Goal: Entertainment & Leisure: Browse casually

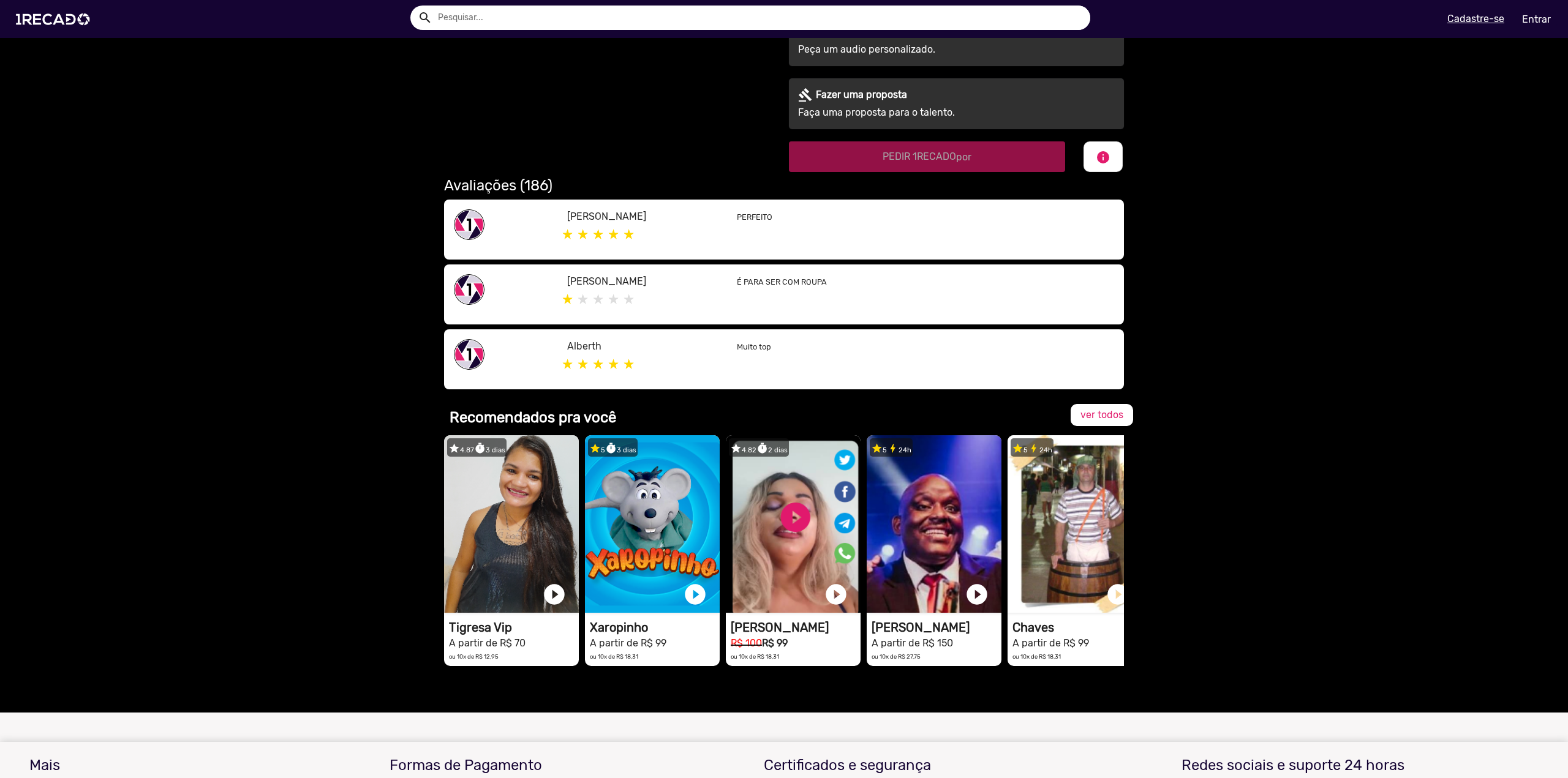
scroll to position [552, 0]
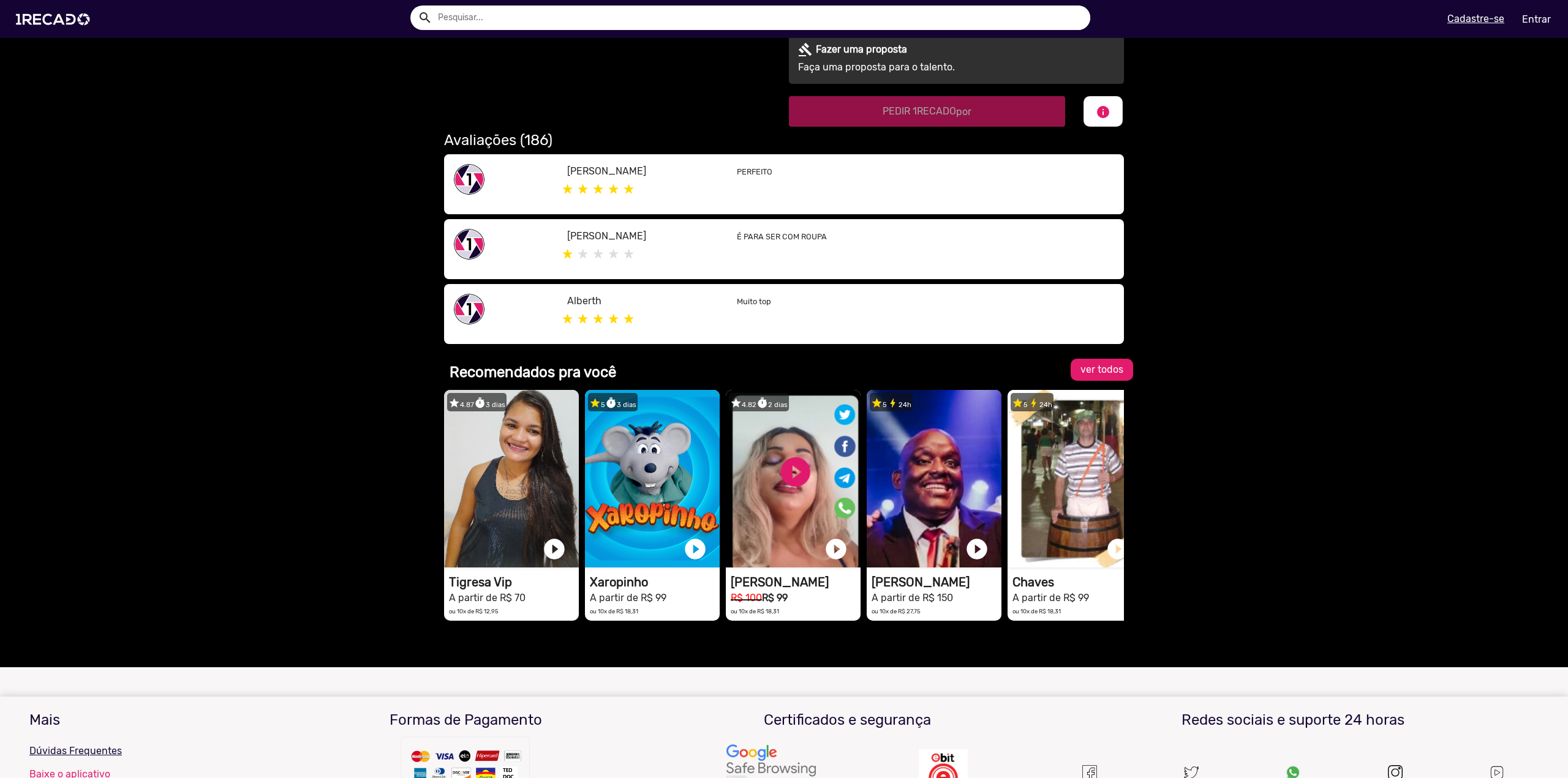
click at [1105, 365] on span "ver todos" at bounding box center [1102, 370] width 43 height 11
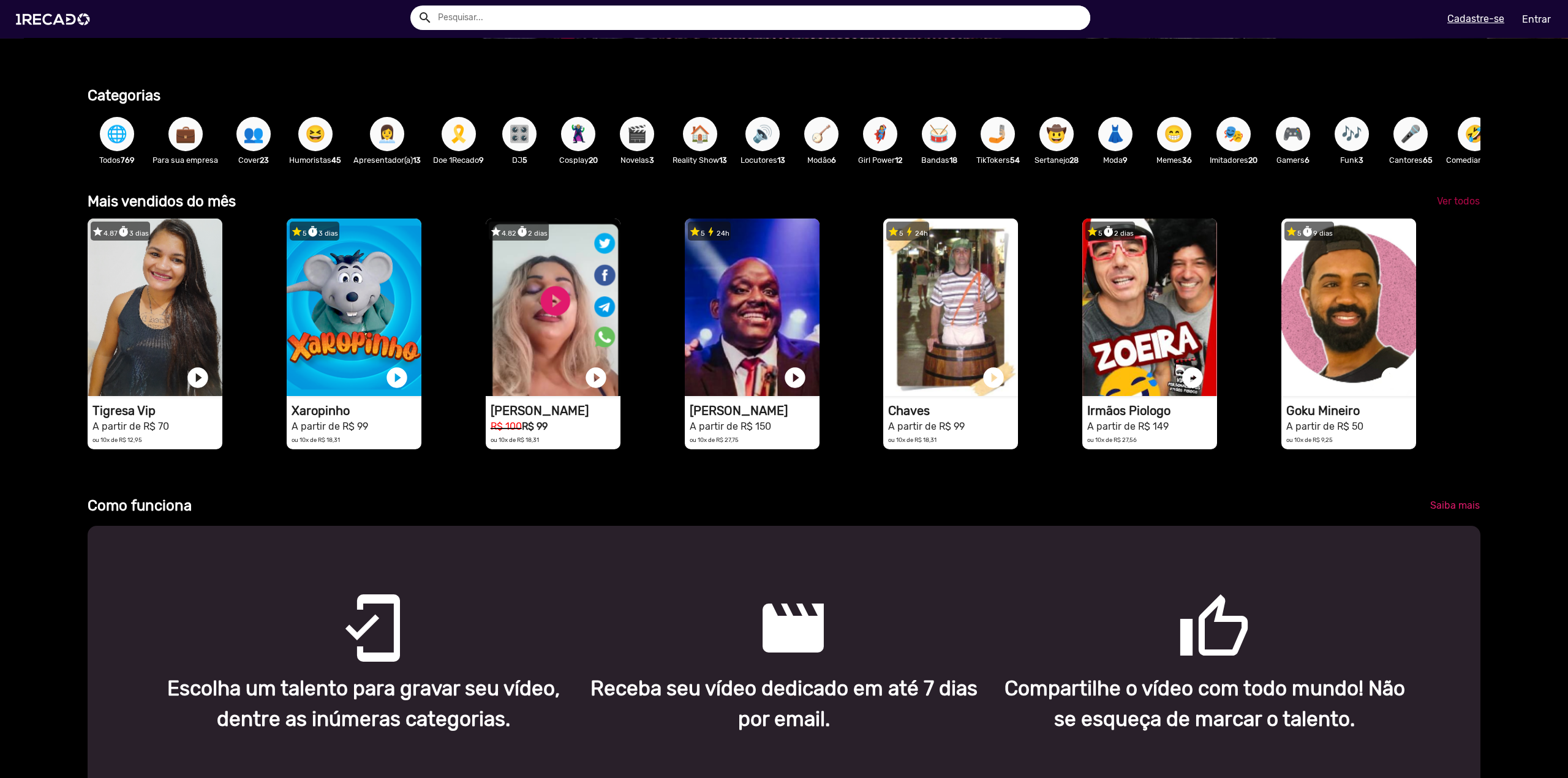
scroll to position [0, 3118]
click at [1437, 207] on span "Ver todos" at bounding box center [1458, 201] width 43 height 11
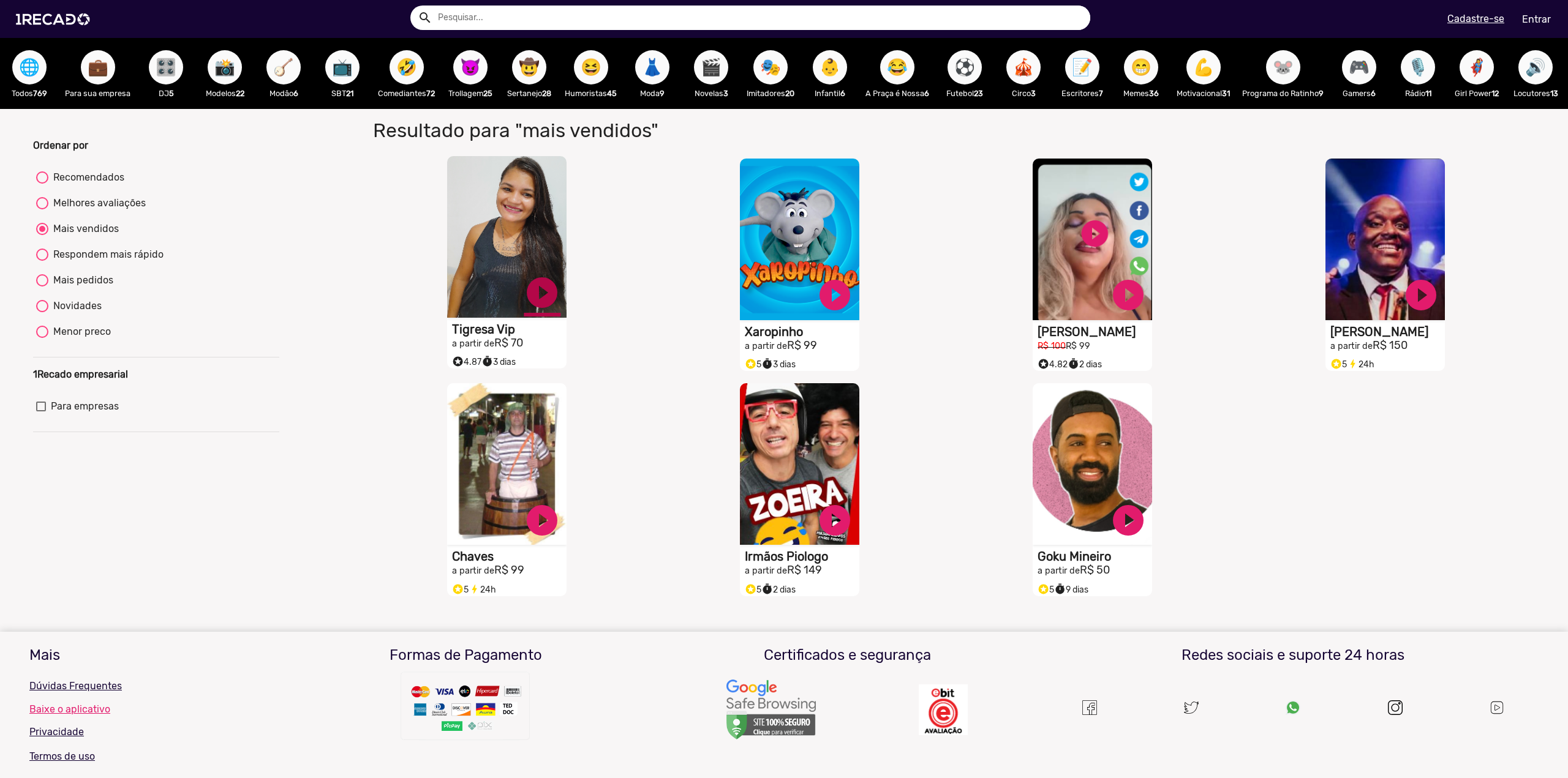
click at [544, 309] on link "play_circle_filled" at bounding box center [542, 293] width 37 height 37
click at [48, 262] on div "Respondem mais rápido" at bounding box center [105, 255] width 115 height 15
click at [43, 262] on input "Respondem mais rápido" at bounding box center [42, 261] width 1 height 1
radio input "true"
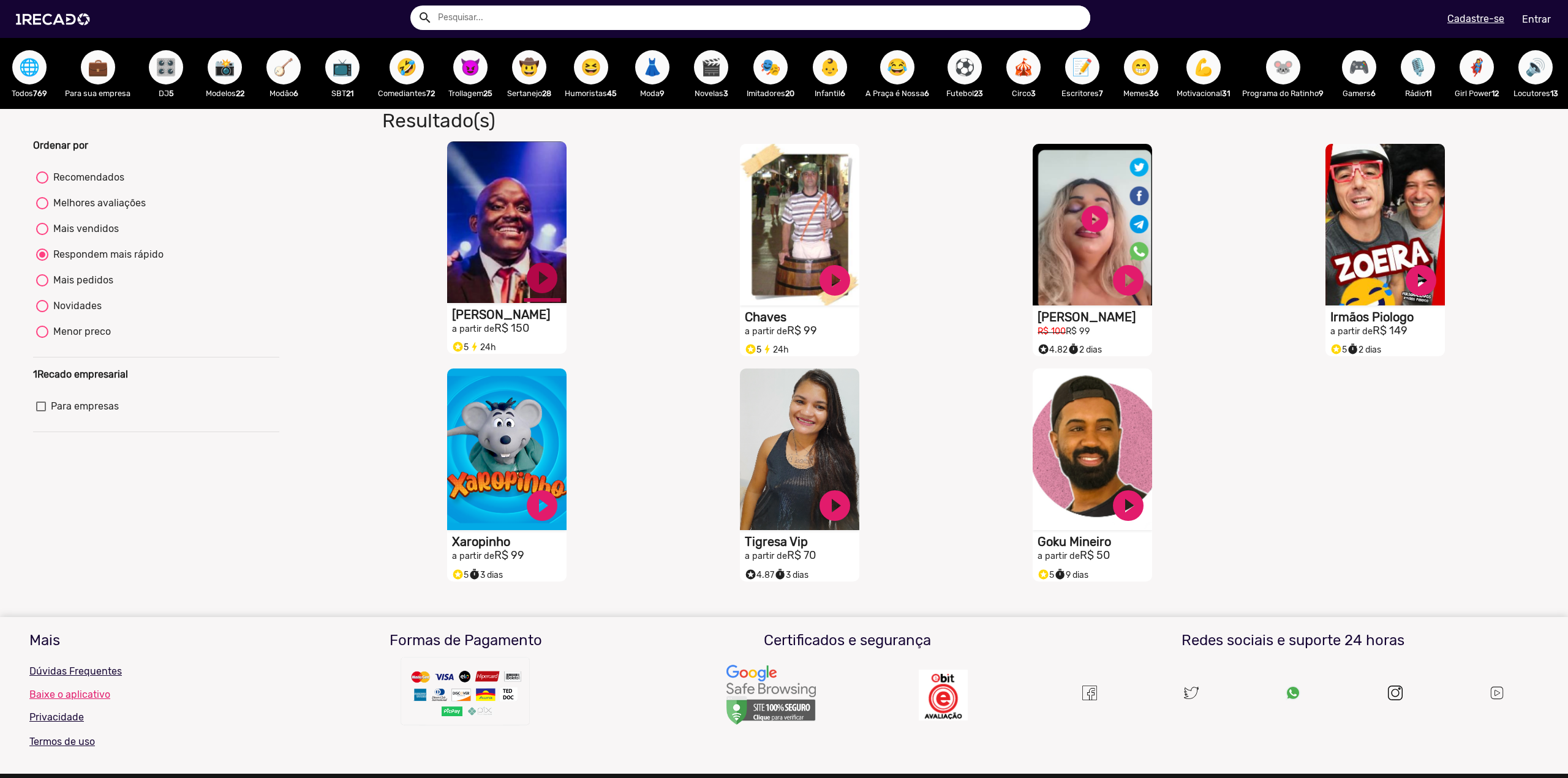
click at [538, 292] on link "play_circle_filled" at bounding box center [542, 278] width 37 height 37
click at [539, 287] on link "pause_circle" at bounding box center [542, 278] width 37 height 37
click at [832, 293] on link "play_circle_filled" at bounding box center [834, 278] width 37 height 37
click at [831, 290] on link "pause_circle" at bounding box center [834, 278] width 37 height 37
click at [1127, 292] on link "play_circle_filled" at bounding box center [1128, 278] width 37 height 37
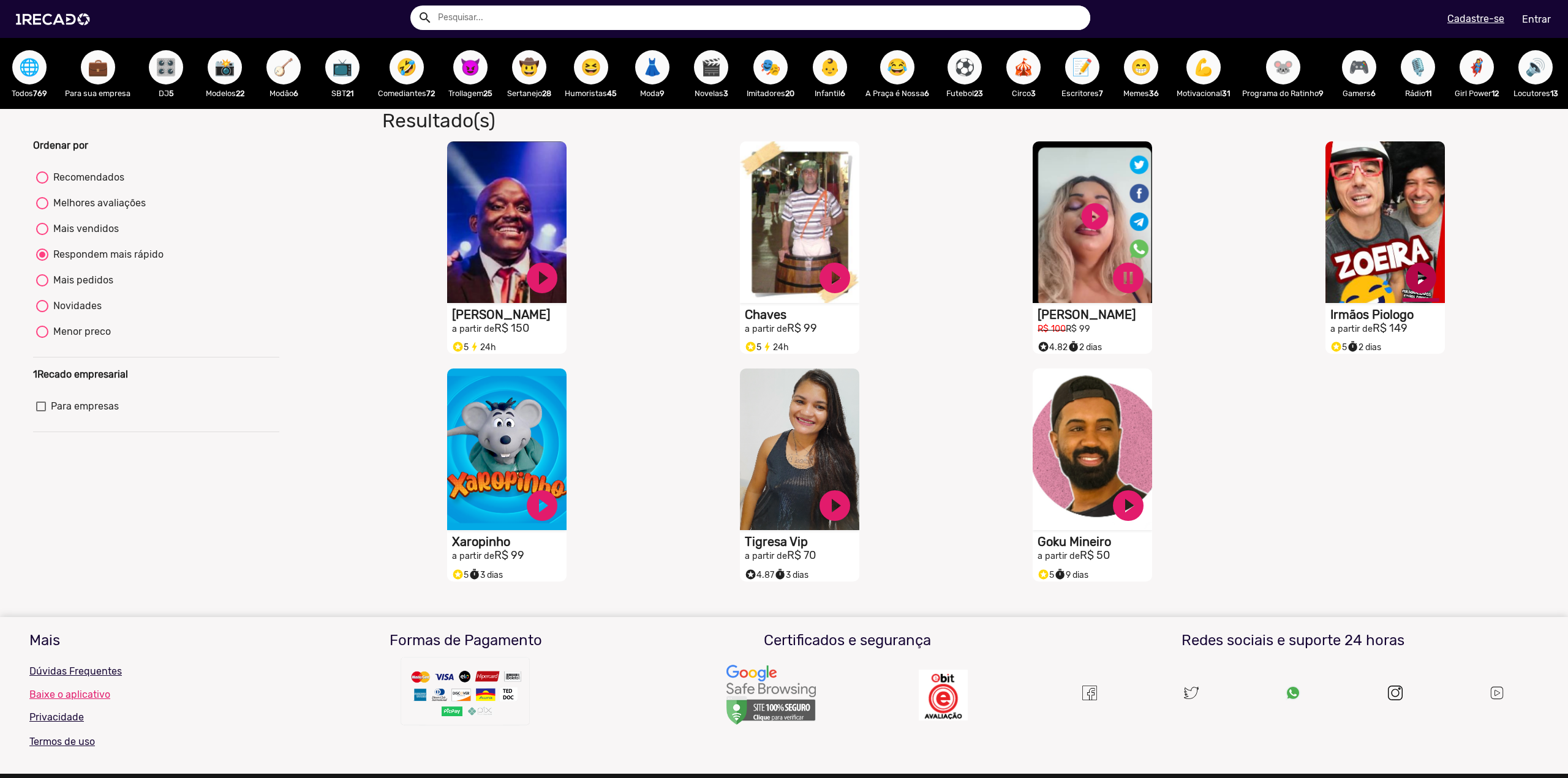
click at [1407, 290] on link "play_circle_filled" at bounding box center [1421, 278] width 37 height 37
click at [542, 512] on link "play_circle_filled" at bounding box center [542, 503] width 37 height 37
click at [1414, 292] on link "pause_circle" at bounding box center [1421, 278] width 37 height 37
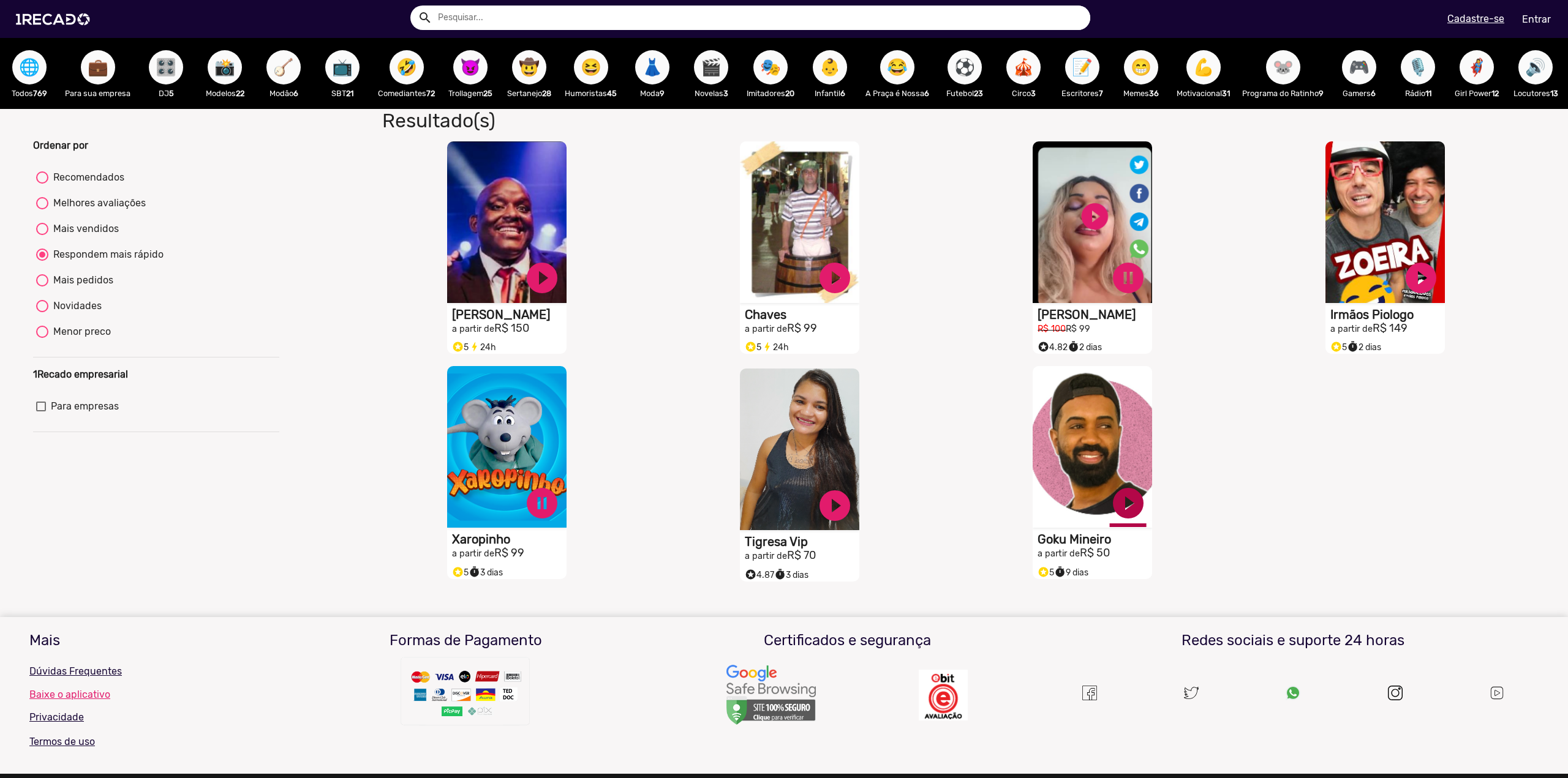
click at [1121, 505] on link "play_circle_filled" at bounding box center [1128, 503] width 37 height 37
click at [542, 514] on link "pause_circle" at bounding box center [542, 503] width 37 height 37
click at [1118, 296] on link "pause_circle" at bounding box center [1128, 278] width 37 height 37
click at [837, 505] on link "play_circle_filled" at bounding box center [834, 503] width 37 height 37
click at [825, 449] on video "S1RECADO vídeos dedicados para fãs e empresas" at bounding box center [800, 446] width 119 height 162
